Goal: Find contact information: Find contact information

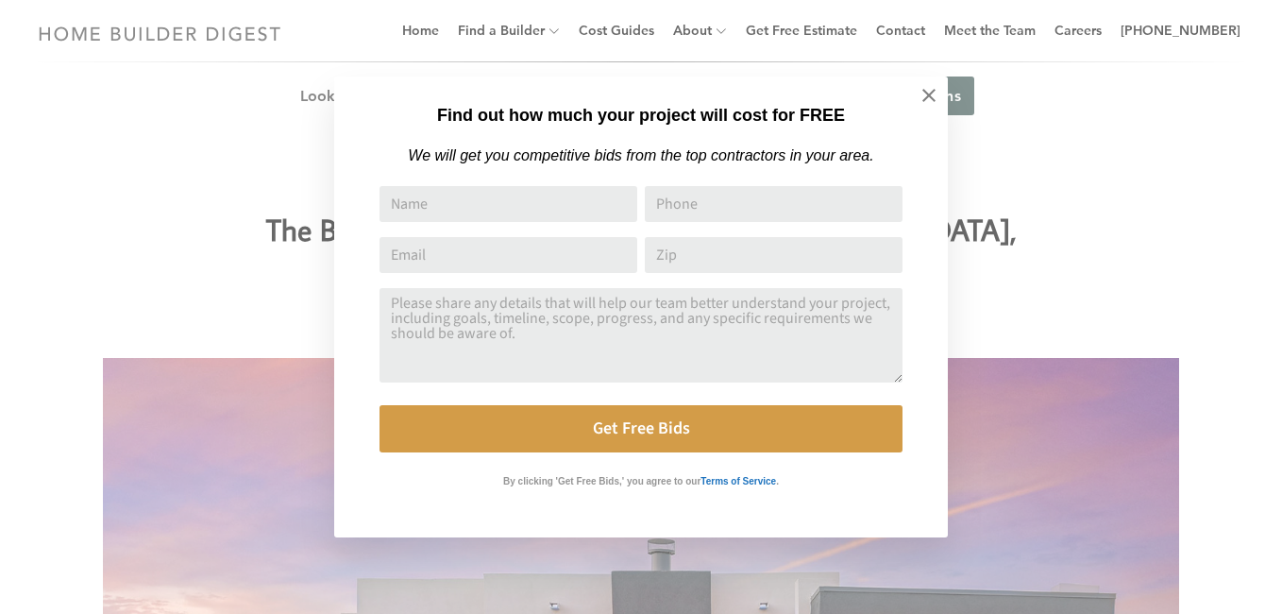
click at [921, 96] on icon at bounding box center [929, 95] width 21 height 21
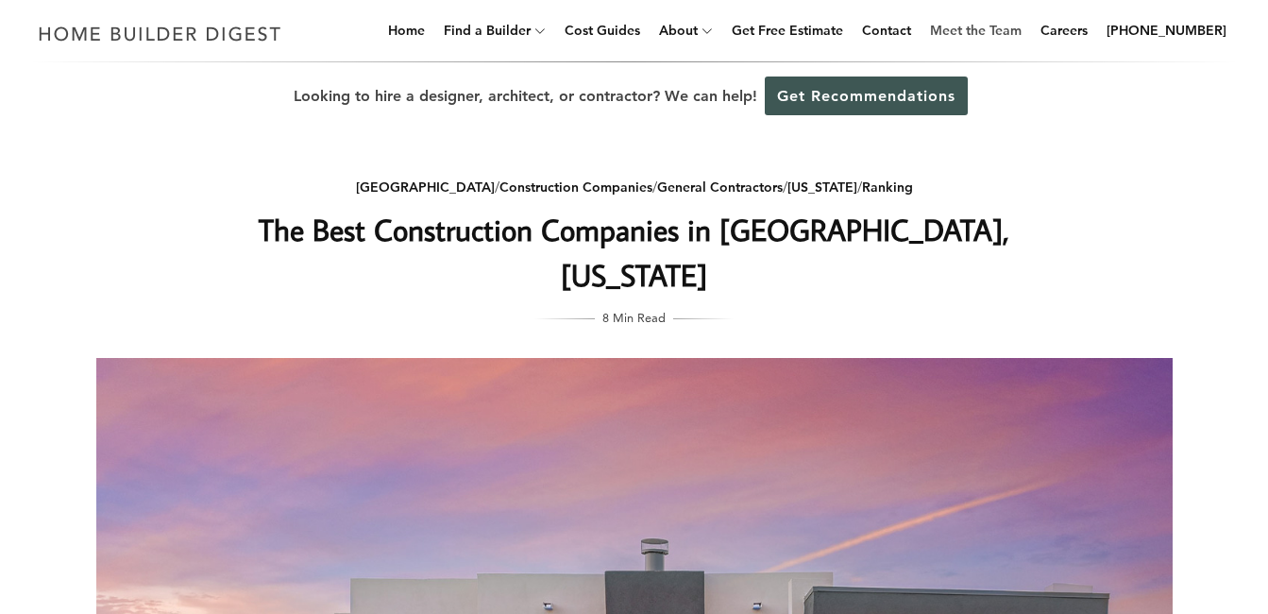
click at [1002, 22] on link "Meet the Team" at bounding box center [975, 30] width 107 height 60
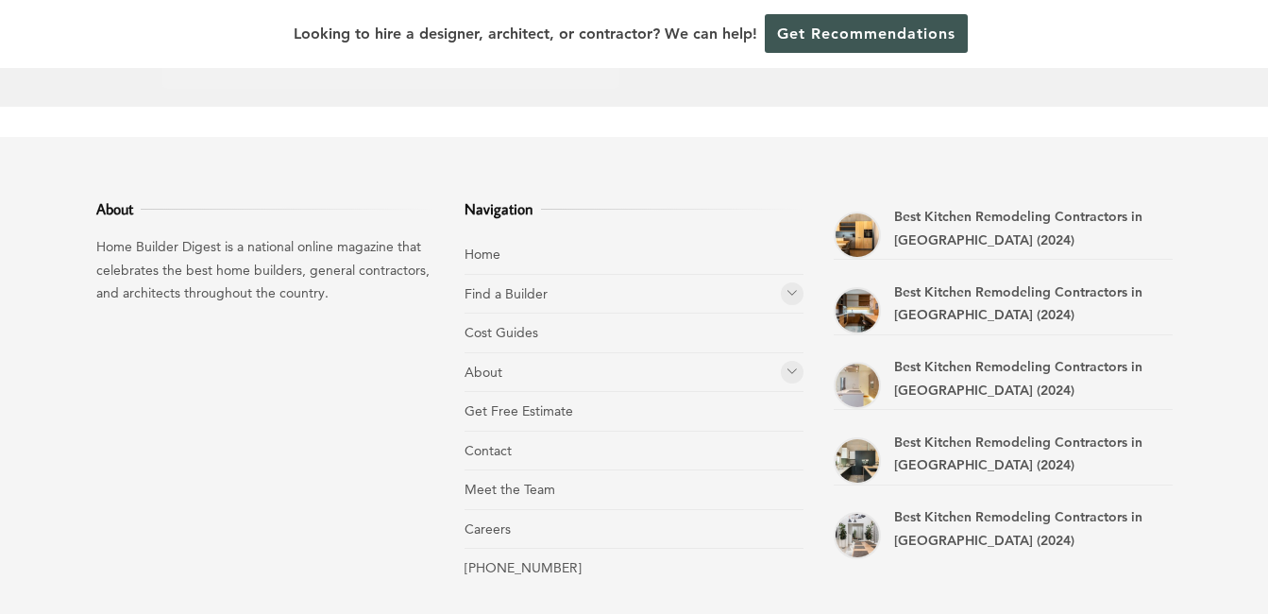
scroll to position [2613, 0]
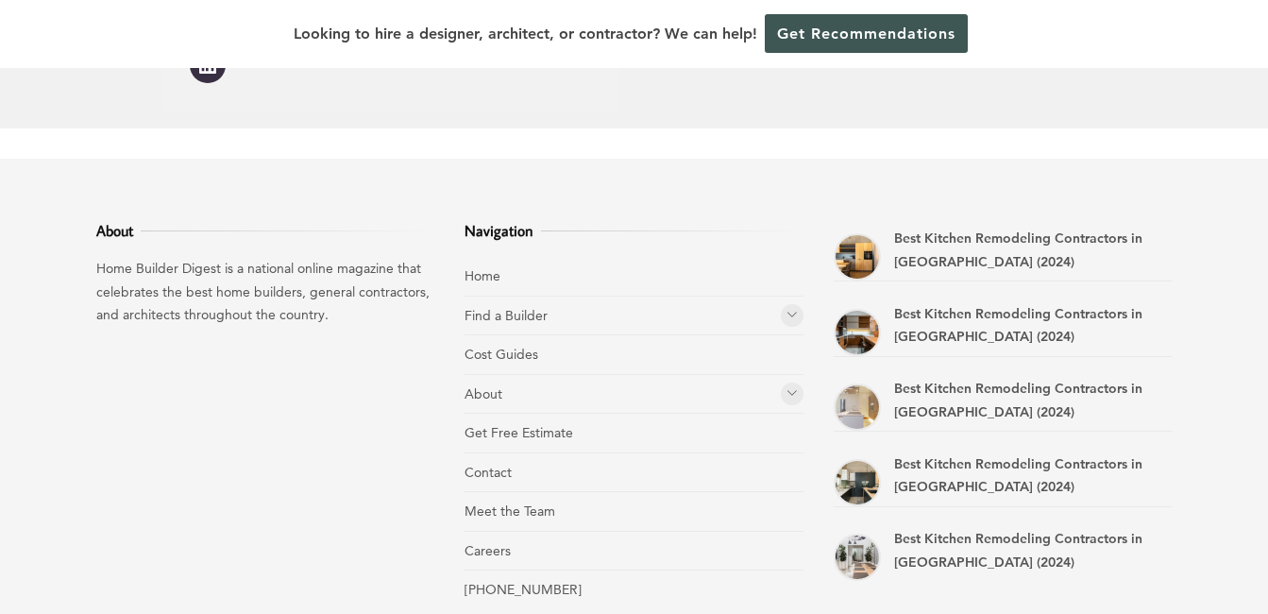
click at [515, 453] on li "Contact" at bounding box center [633, 473] width 339 height 40
click at [496, 464] on link "Contact" at bounding box center [487, 472] width 47 height 17
